Goal: Transaction & Acquisition: Purchase product/service

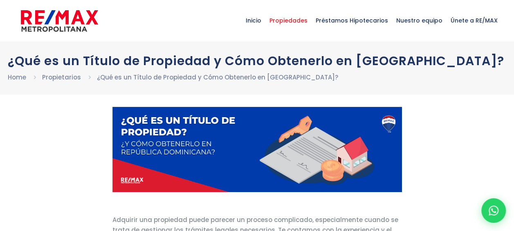
click at [306, 20] on span "Propiedades" at bounding box center [289, 20] width 46 height 25
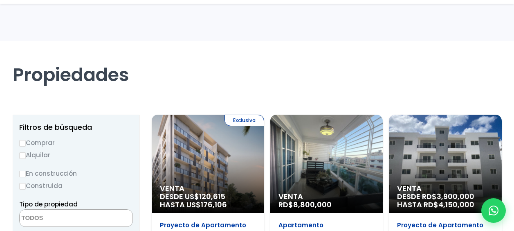
select select
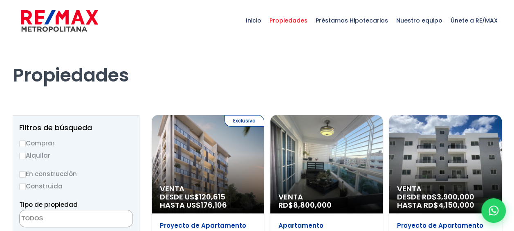
click at [20, 142] on input "Comprar" at bounding box center [22, 143] width 7 height 7
radio input "true"
click at [24, 174] on input "En construcción" at bounding box center [22, 174] width 7 height 7
radio input "true"
click at [23, 143] on input "Comprar" at bounding box center [22, 143] width 7 height 7
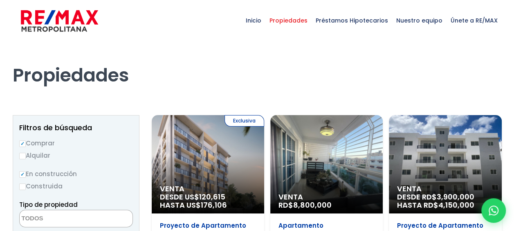
click at [21, 142] on input "Comprar" at bounding box center [22, 143] width 7 height 7
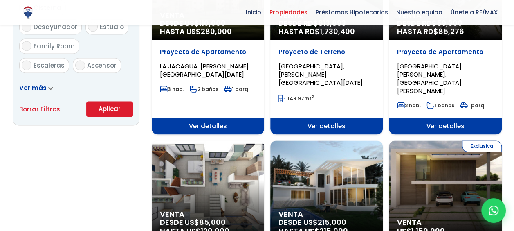
scroll to position [544, 0]
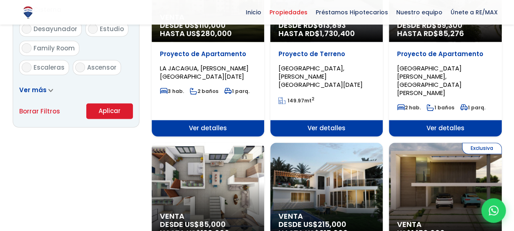
click at [116, 113] on button "Aplicar" at bounding box center [109, 111] width 47 height 16
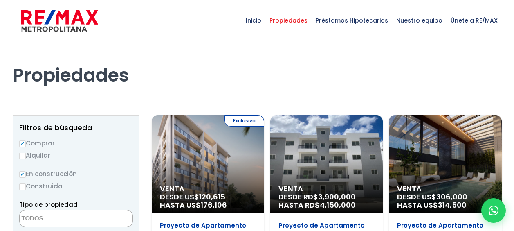
select select
